Goal: Information Seeking & Learning: Learn about a topic

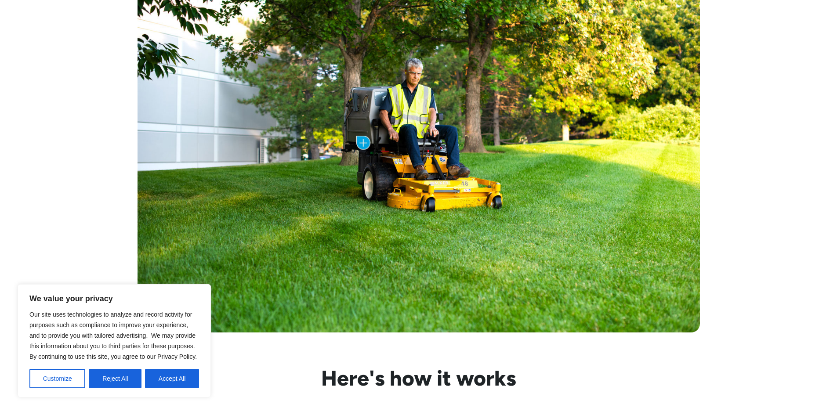
scroll to position [483, 0]
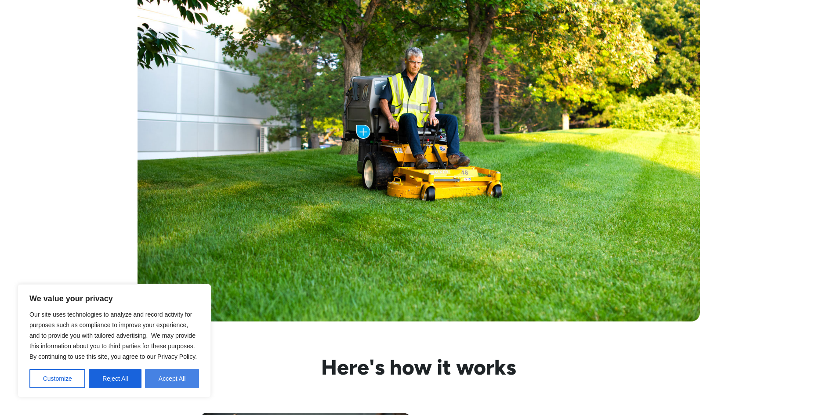
click at [182, 373] on button "Accept All" at bounding box center [172, 378] width 54 height 19
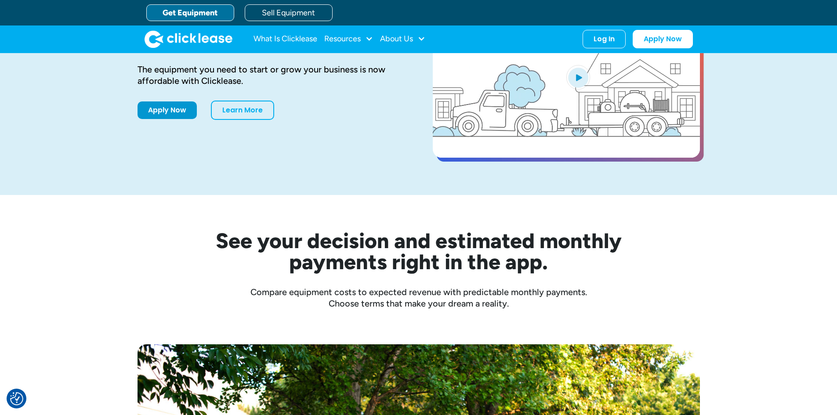
scroll to position [0, 0]
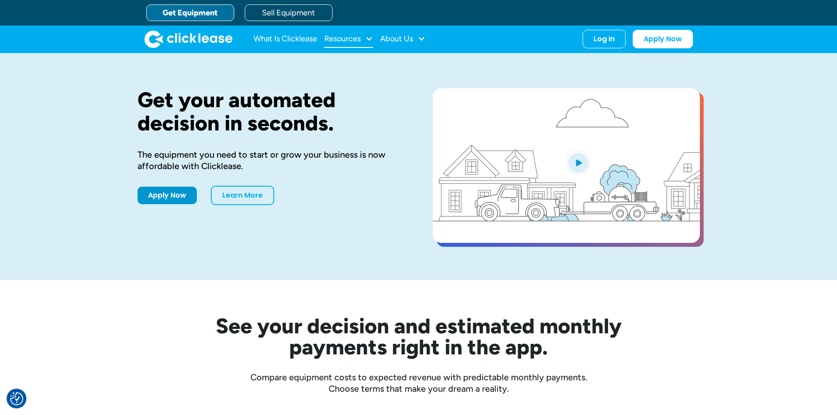
click at [360, 39] on div "Resources" at bounding box center [342, 39] width 36 height 0
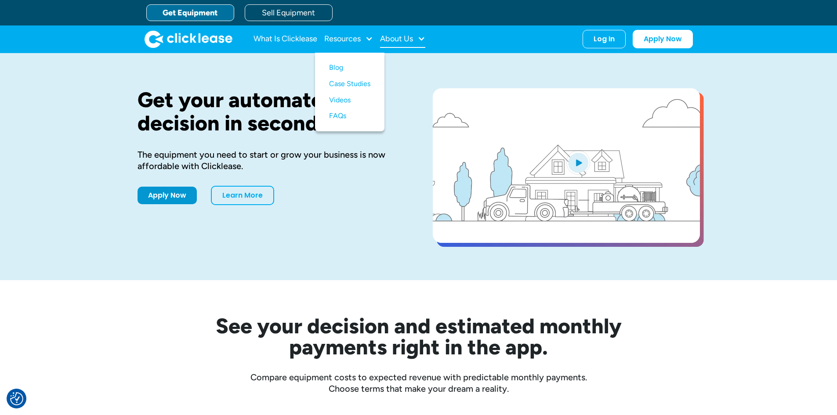
click at [423, 40] on div at bounding box center [421, 39] width 8 height 8
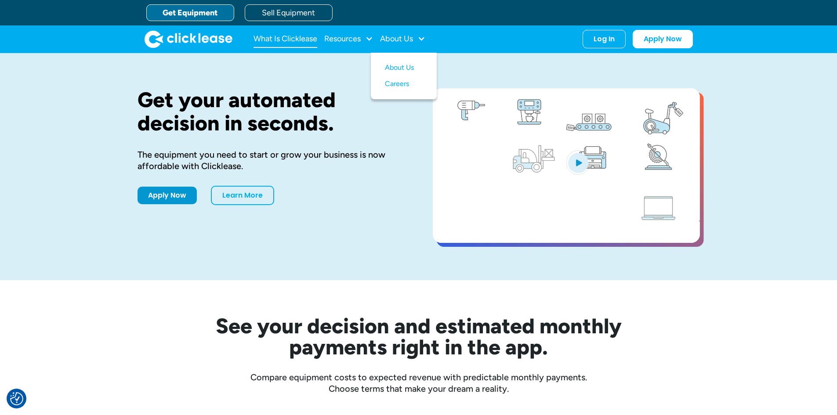
click at [291, 39] on link "What Is Clicklease" at bounding box center [286, 39] width 64 height 18
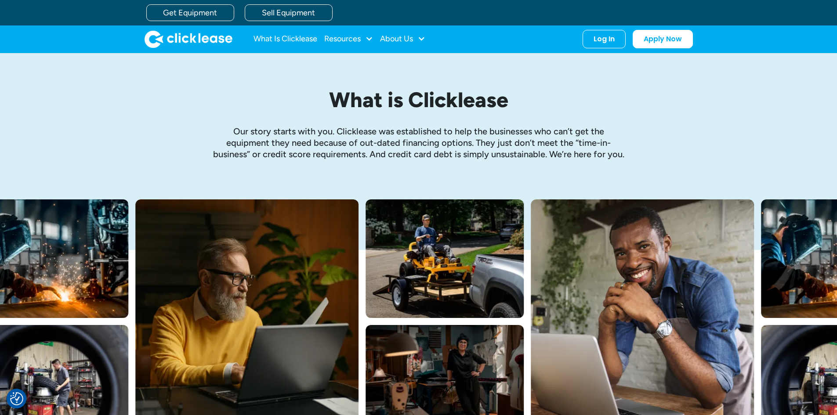
click at [176, 37] on img "home" at bounding box center [189, 39] width 88 height 18
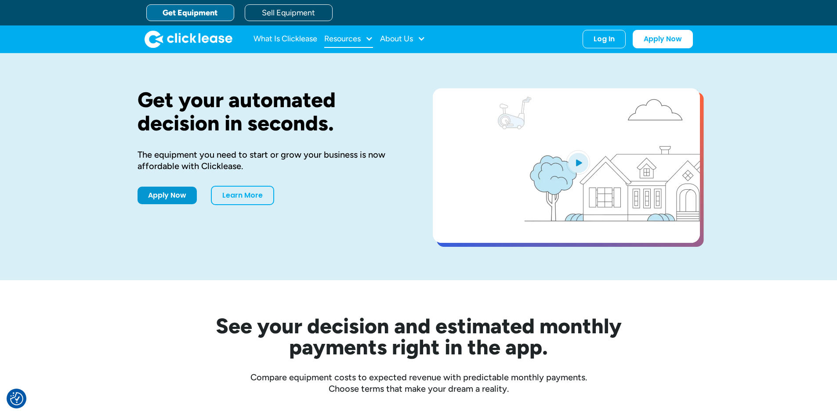
click at [354, 39] on div "Resources" at bounding box center [342, 39] width 36 height 0
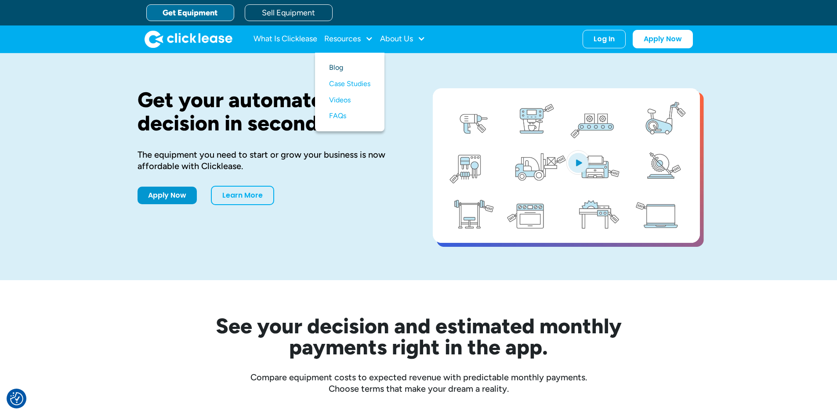
click at [339, 67] on link "Blog" at bounding box center [349, 68] width 41 height 16
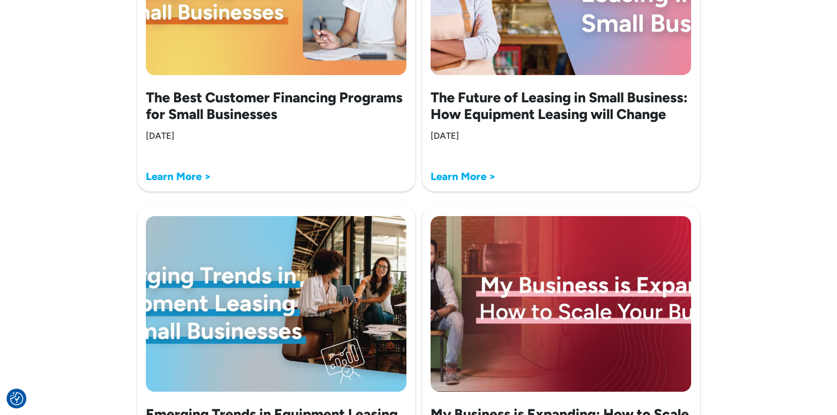
scroll to position [2122, 0]
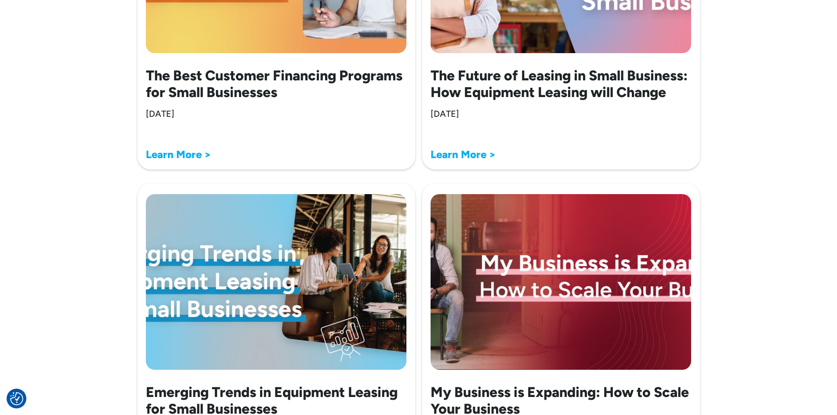
click at [176, 159] on strong "Learn More >" at bounding box center [178, 154] width 65 height 13
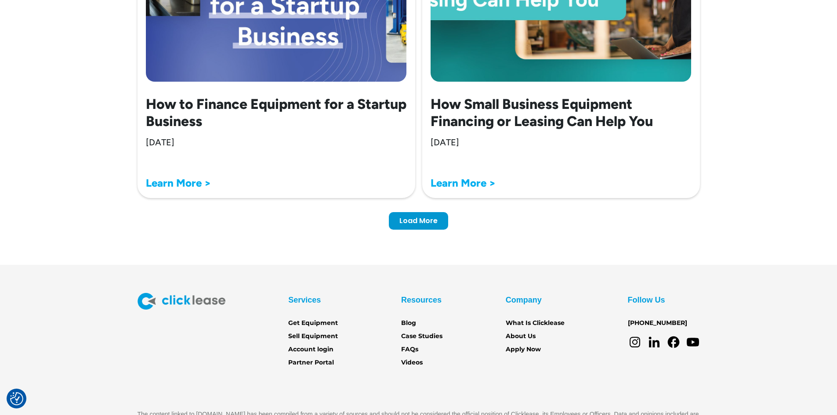
scroll to position [2737, 0]
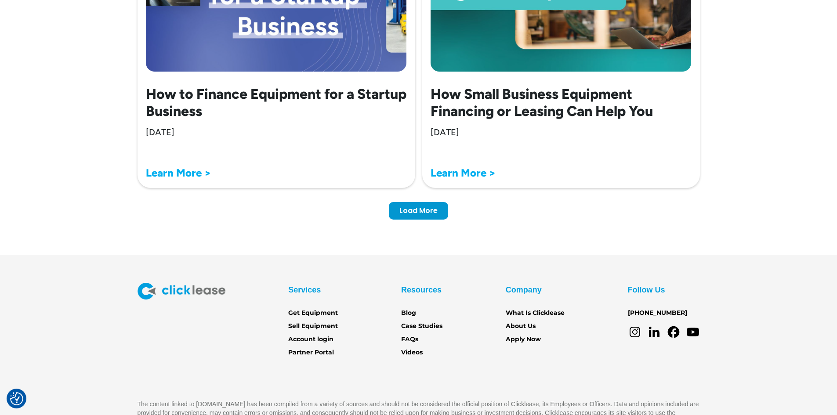
click at [411, 212] on div "Load More" at bounding box center [418, 209] width 38 height 9
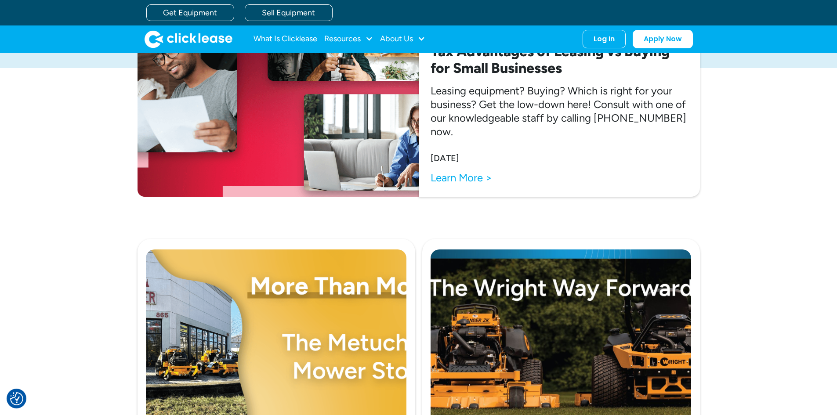
scroll to position [0, 0]
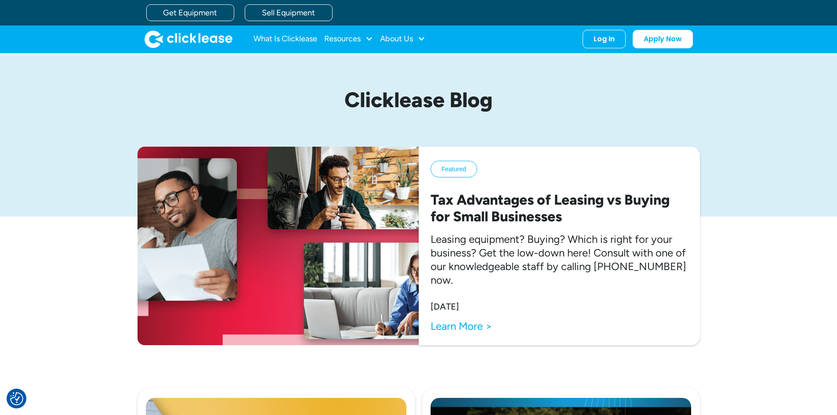
click at [193, 39] on img "home" at bounding box center [189, 39] width 88 height 18
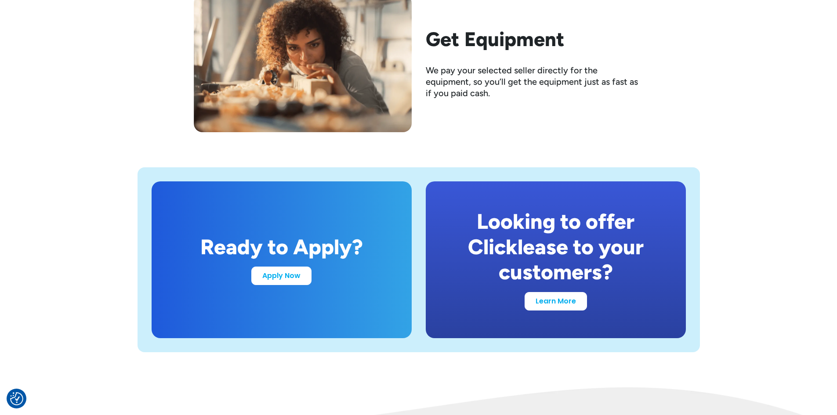
scroll to position [1626, 0]
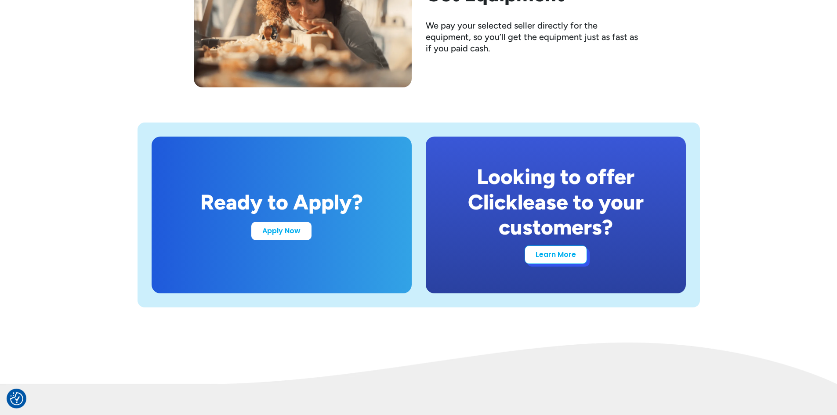
click at [551, 257] on link "Learn More" at bounding box center [556, 255] width 62 height 18
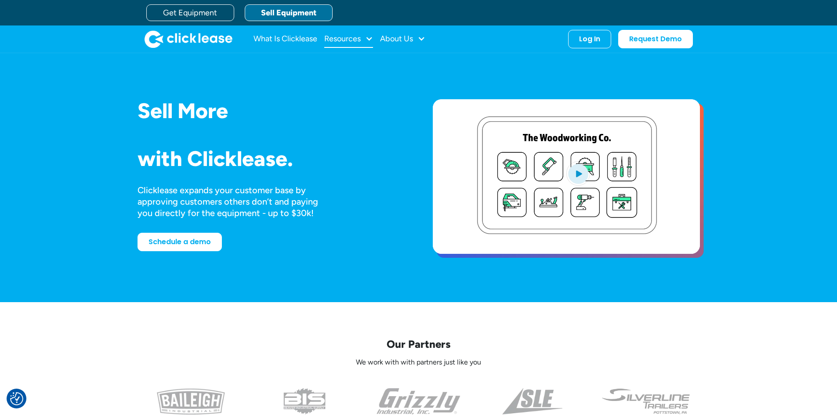
click at [369, 38] on div at bounding box center [369, 39] width 8 height 8
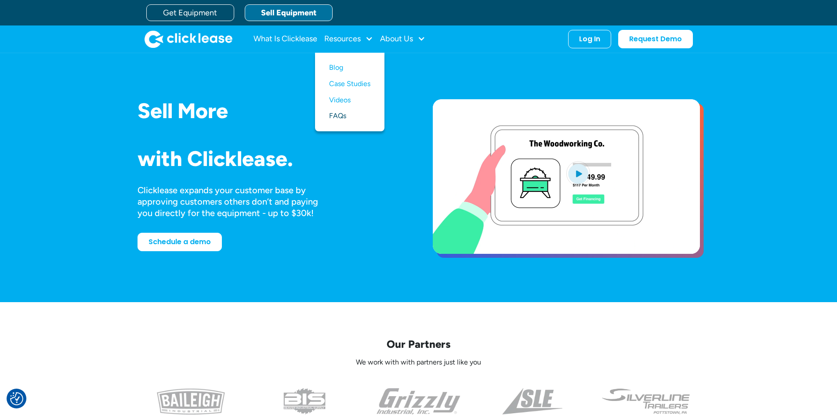
click at [342, 116] on link "FAQs" at bounding box center [349, 116] width 41 height 16
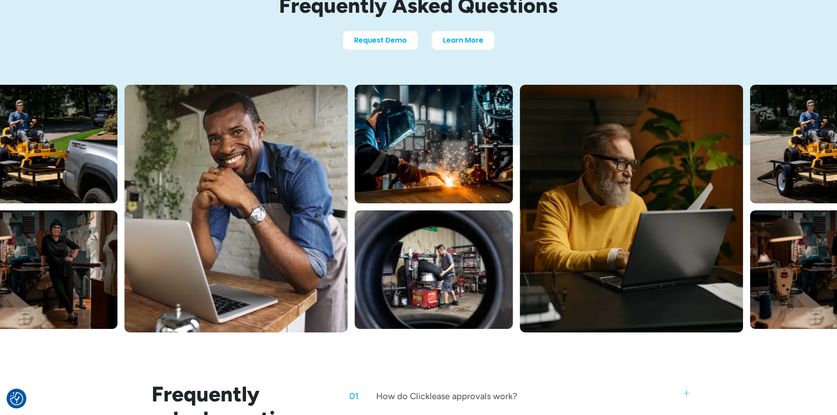
scroll to position [351, 0]
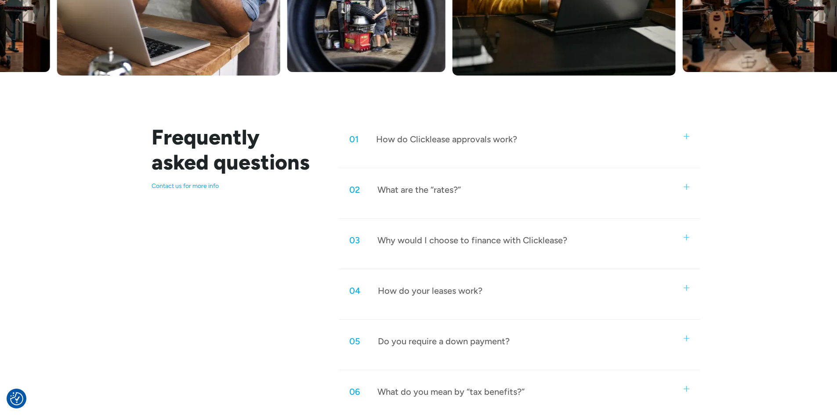
click at [440, 196] on div "02 What are the “rates?”" at bounding box center [519, 189] width 361 height 29
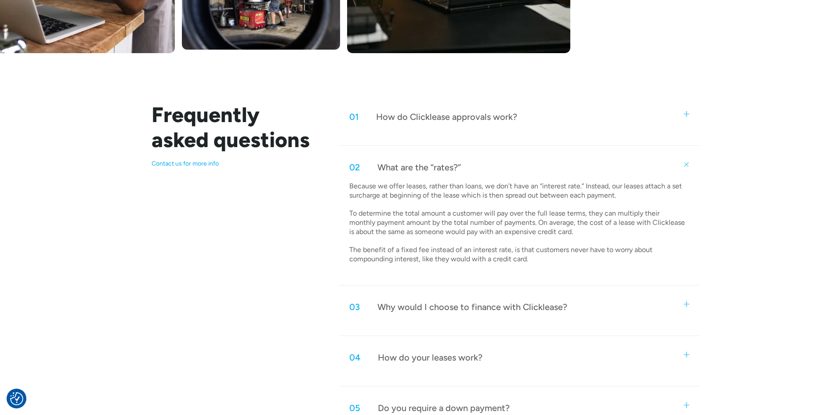
scroll to position [395, 0]
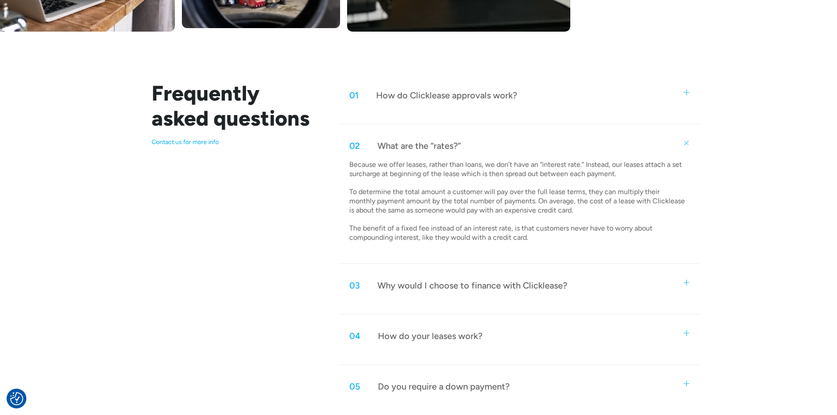
click at [534, 280] on div "Why would I choose to finance with Clicklease?" at bounding box center [472, 285] width 190 height 11
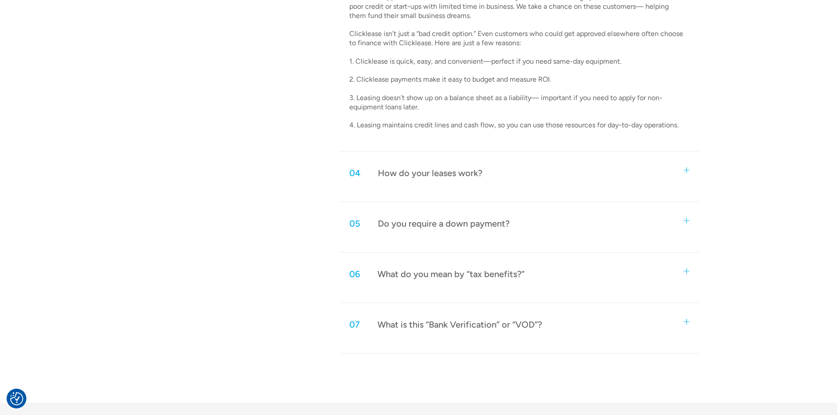
scroll to position [703, 0]
click at [577, 229] on div "05 Do you require a down payment?" at bounding box center [519, 223] width 361 height 29
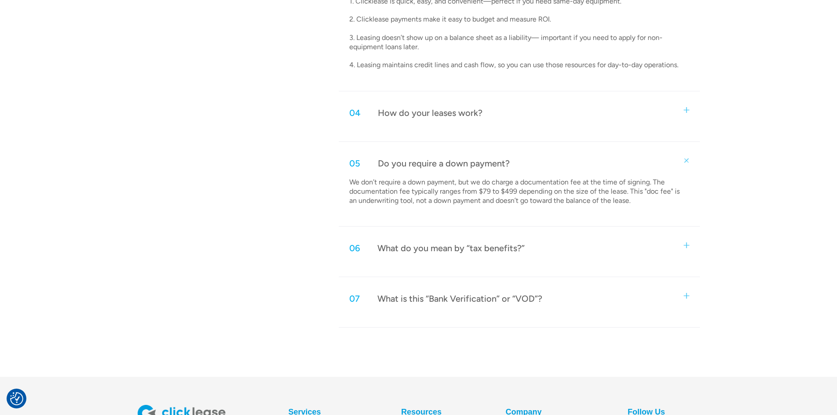
scroll to position [791, 0]
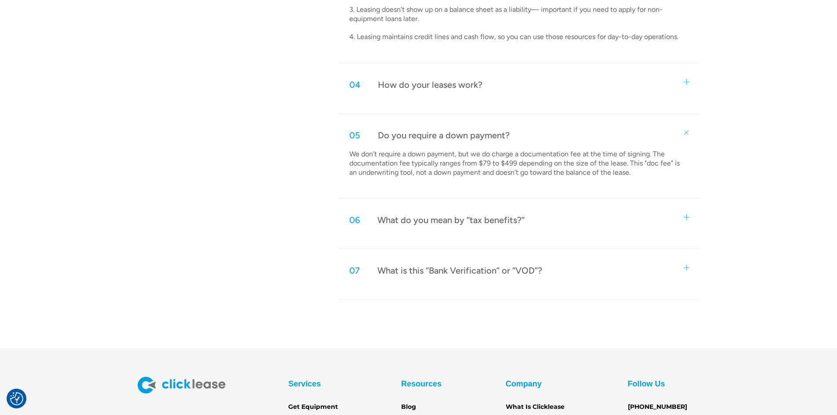
click at [564, 224] on div "06 What do you mean by “tax benefits?”" at bounding box center [519, 220] width 361 height 29
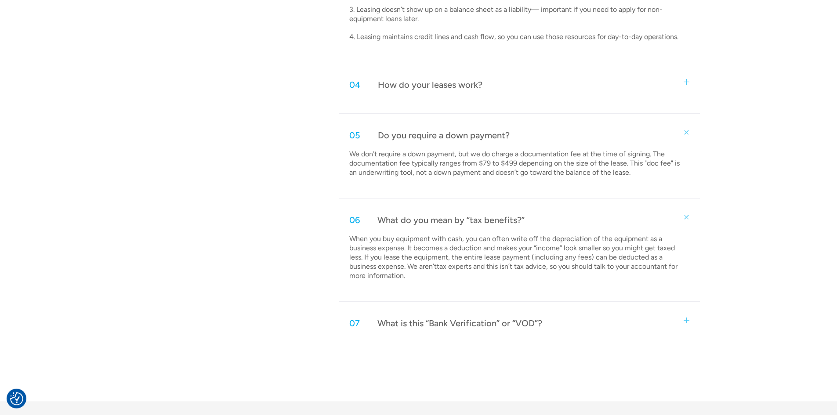
click at [605, 326] on div "07 What is this “Bank Verification” or “VOD”?" at bounding box center [519, 323] width 361 height 29
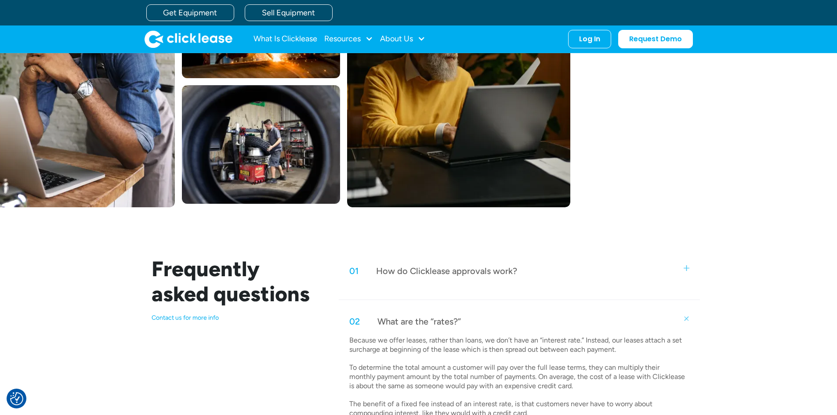
scroll to position [176, 0]
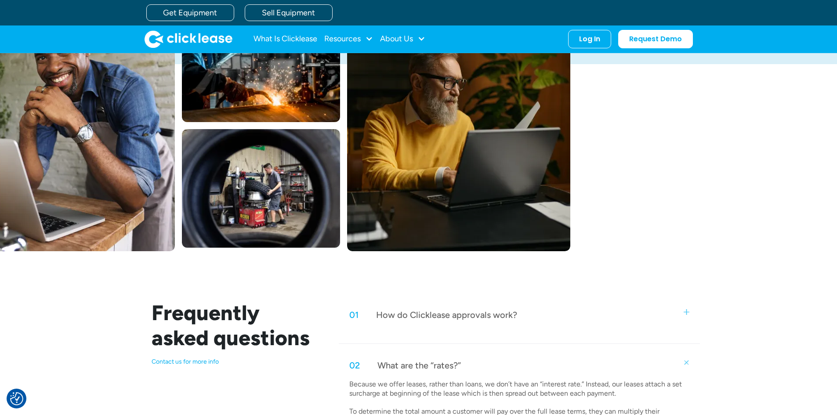
click at [605, 326] on div "01 How do Clicklease approvals work?" at bounding box center [519, 315] width 361 height 29
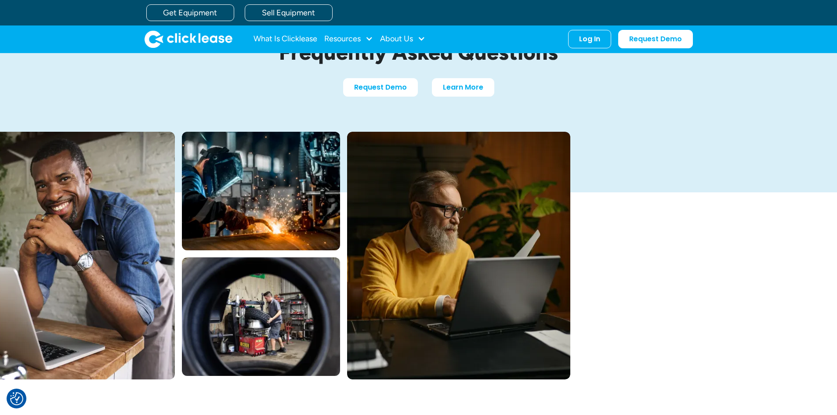
scroll to position [0, 0]
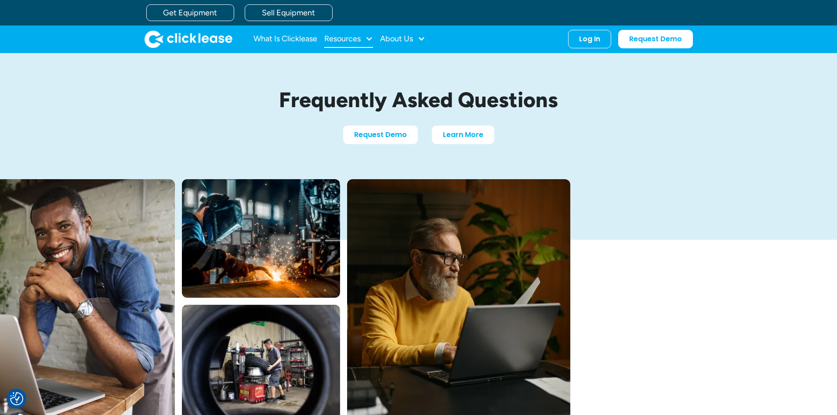
click at [367, 37] on div at bounding box center [369, 39] width 8 height 8
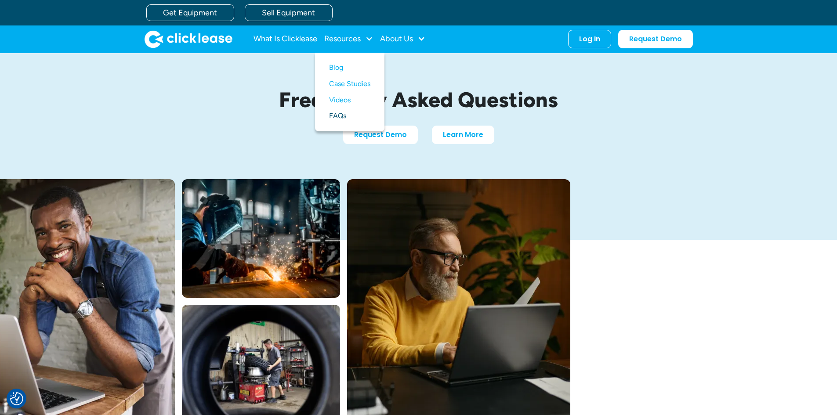
click at [347, 114] on link "FAQs" at bounding box center [349, 116] width 41 height 16
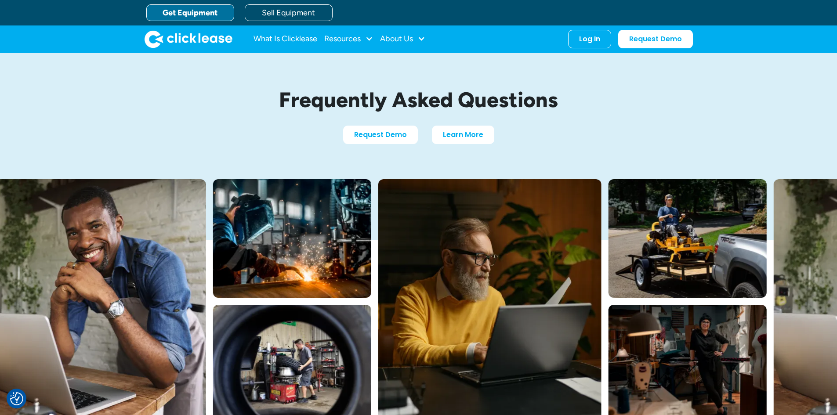
click at [219, 11] on link "Get Equipment" at bounding box center [190, 12] width 88 height 17
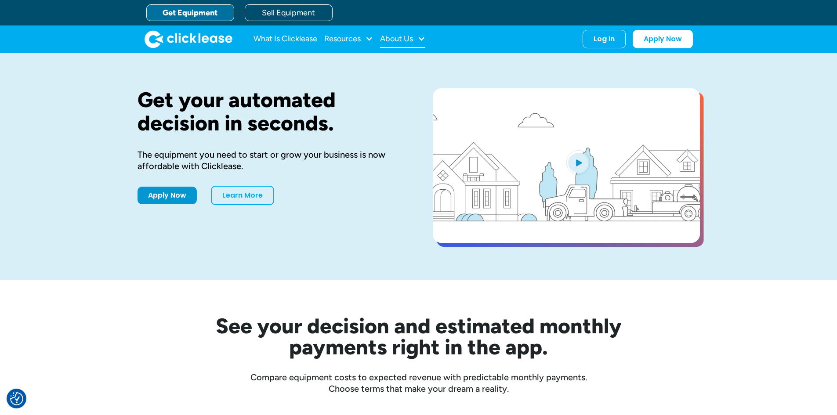
click at [418, 45] on div "About Us" at bounding box center [402, 39] width 45 height 18
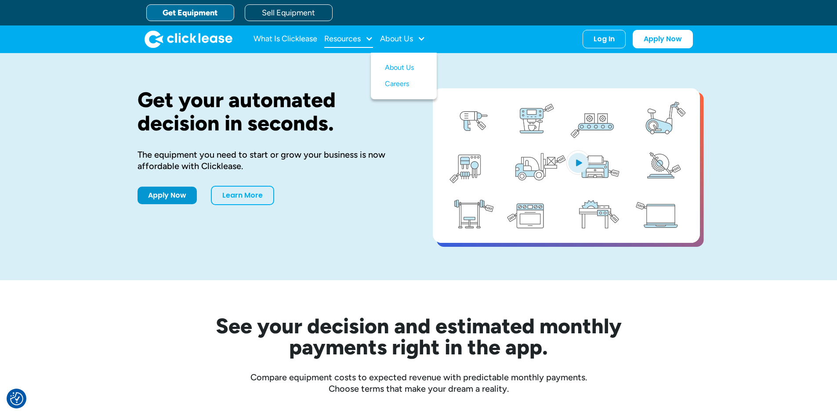
click at [353, 39] on div "Resources" at bounding box center [342, 39] width 36 height 0
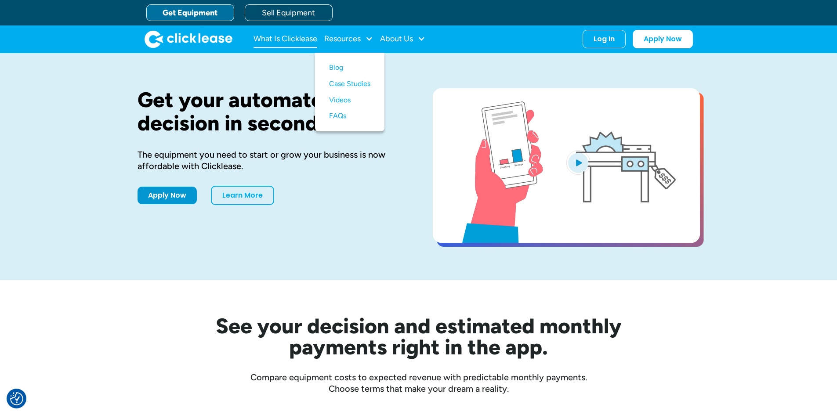
click at [309, 41] on link "What Is Clicklease" at bounding box center [286, 39] width 64 height 18
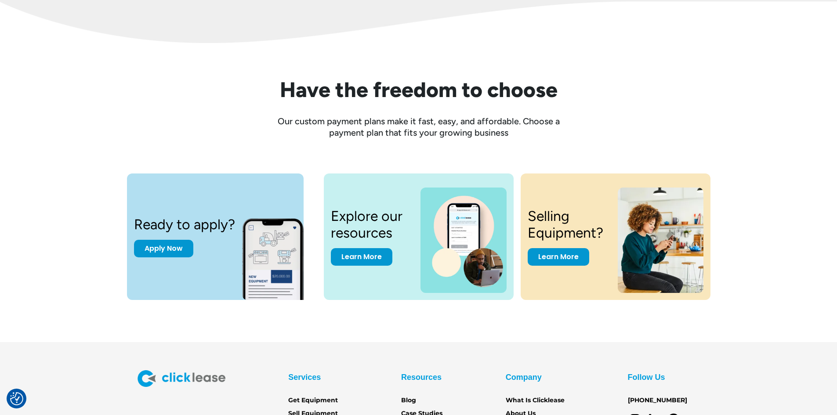
scroll to position [1098, 0]
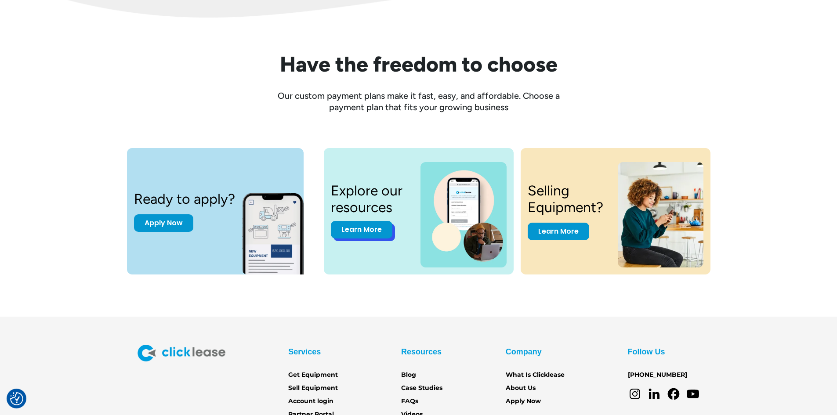
click at [353, 232] on link "Learn More" at bounding box center [362, 230] width 62 height 18
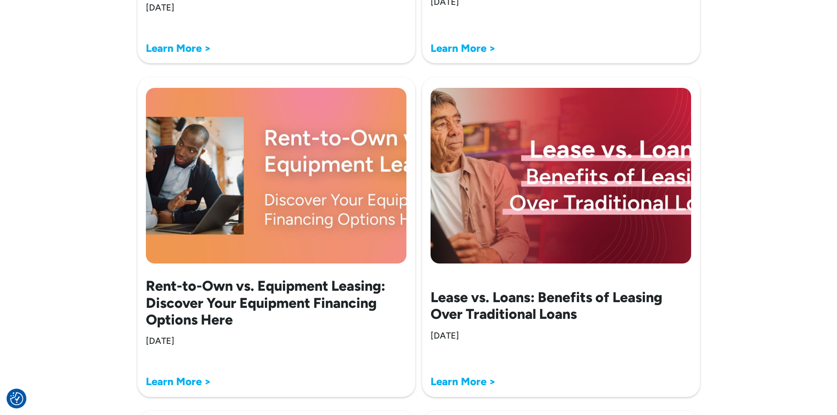
scroll to position [1274, 0]
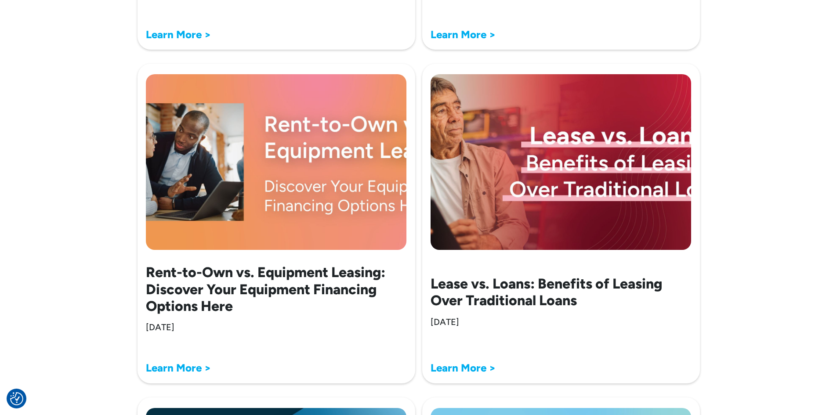
click at [167, 364] on strong "Learn More >" at bounding box center [178, 368] width 65 height 13
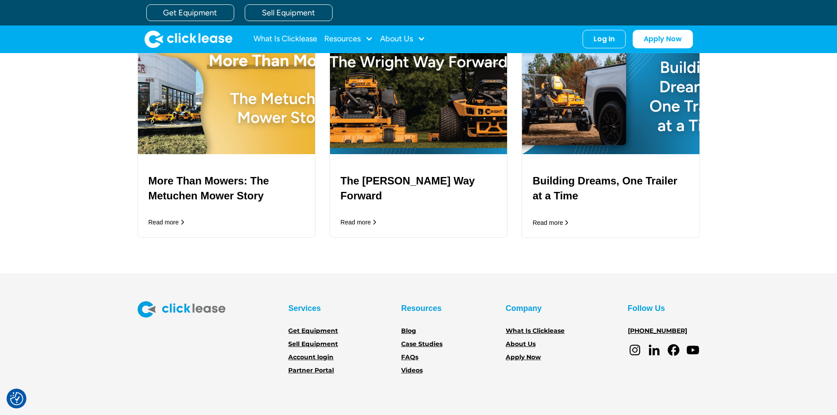
scroll to position [2884, 0]
